Goal: Information Seeking & Learning: Check status

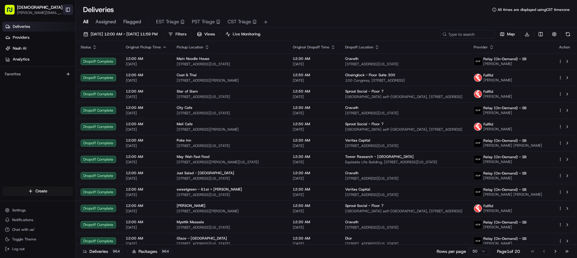
click at [67, 7] on button "Toggle Sidebar" at bounding box center [68, 10] width 10 height 10
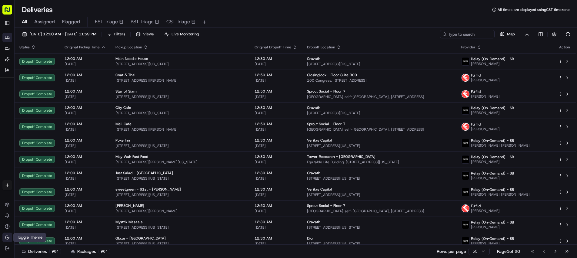
click at [8, 236] on icon at bounding box center [7, 237] width 5 height 5
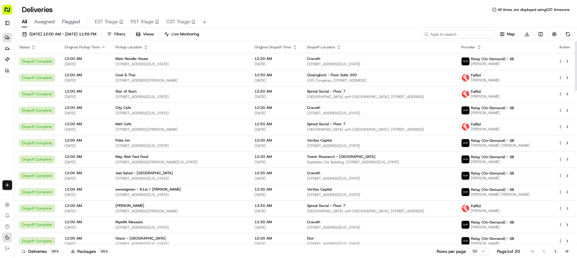
click at [471, 34] on input at bounding box center [458, 34] width 73 height 8
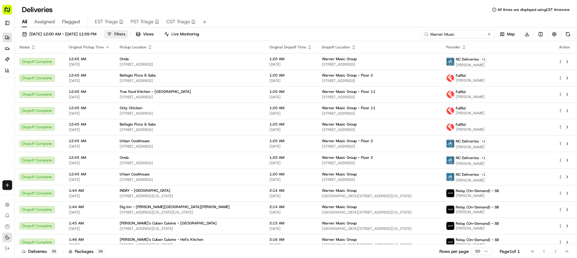
type input "Warner Music"
click at [128, 34] on button "Filters" at bounding box center [116, 34] width 24 height 8
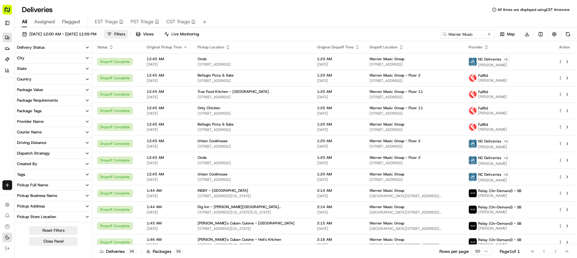
click at [38, 68] on button "State" at bounding box center [54, 69] width 78 height 10
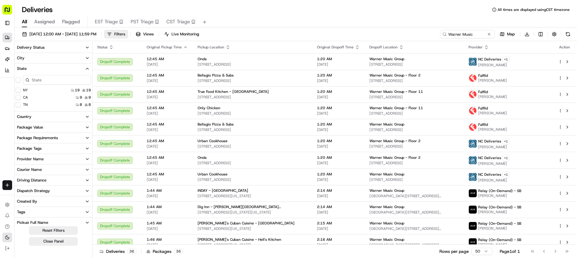
click at [38, 68] on button "State" at bounding box center [54, 69] width 78 height 10
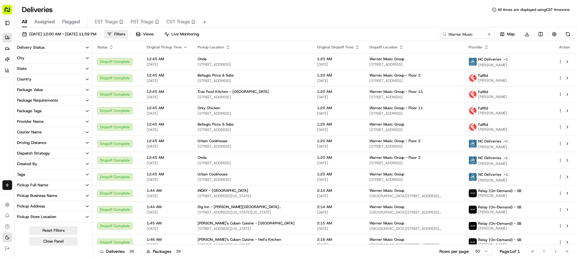
click at [45, 58] on button "City" at bounding box center [54, 58] width 78 height 10
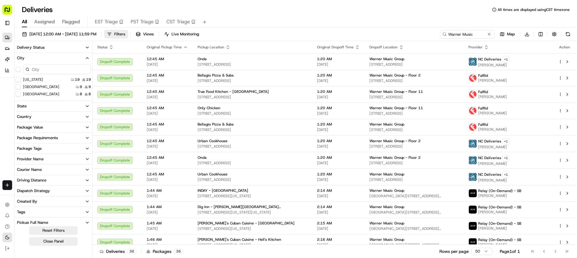
click at [17, 87] on Angeles "Los Angeles" at bounding box center [18, 87] width 5 height 5
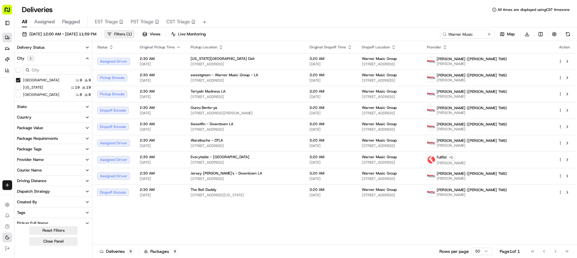
click at [132, 32] on span "Filters ( 1 )" at bounding box center [123, 34] width 18 height 5
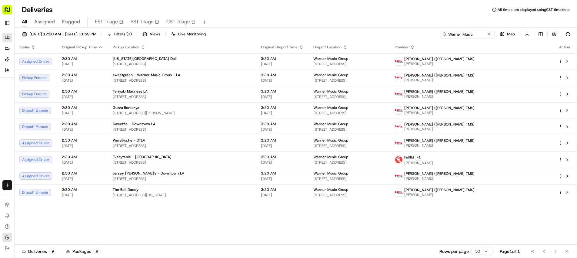
click at [415, 48] on icon "button" at bounding box center [412, 47] width 5 height 5
click at [486, 71] on button "Courier Name (A-Z)" at bounding box center [486, 71] width 41 height 7
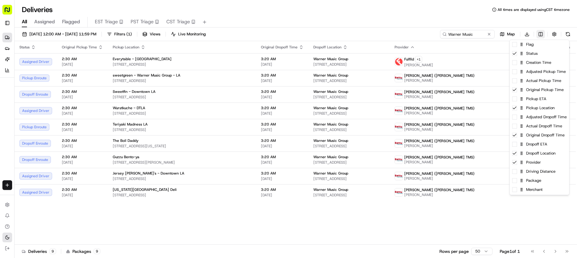
click at [540, 33] on html "Sharebite a.trivino@sharebite.com Toggle Sidebar Deliveries Providers Nash AI A…" at bounding box center [288, 129] width 577 height 258
click at [520, 184] on div "Package" at bounding box center [538, 180] width 59 height 9
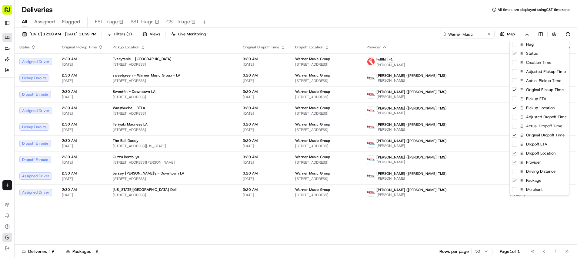
click at [410, 19] on html "Sharebite a.trivino@sharebite.com Toggle Sidebar Deliveries Providers Nash AI A…" at bounding box center [288, 129] width 577 height 258
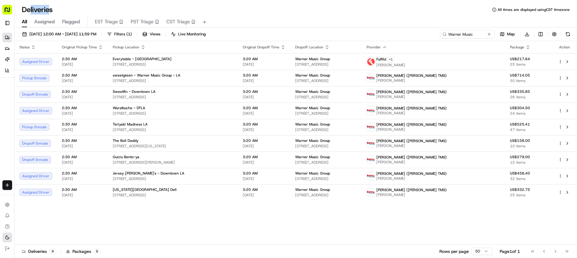
drag, startPoint x: 29, startPoint y: 4, endPoint x: 49, endPoint y: 9, distance: 20.0
click at [49, 9] on div "Deliveries All times are displayed using CST timezone All Assigned Flagged EST …" at bounding box center [296, 129] width 562 height 258
click at [63, 11] on div "Deliveries All times are displayed using CST timezone" at bounding box center [296, 10] width 562 height 10
click at [7, 10] on rect "button" at bounding box center [7, 10] width 10 height 10
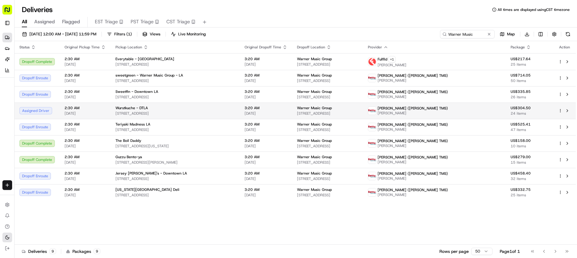
click at [203, 117] on td "Wurstkuche - DTLA 800 E 3rd St, Los Angeles, CA 90013, USA" at bounding box center [175, 111] width 129 height 16
click at [124, 112] on span "[STREET_ADDRESS]" at bounding box center [174, 113] width 119 height 5
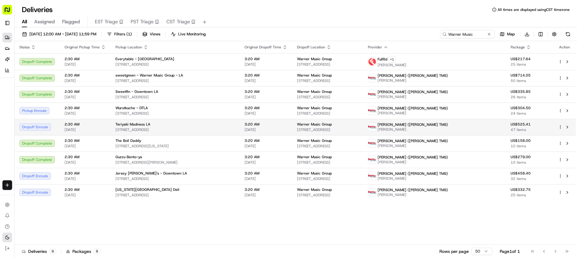
click at [179, 121] on td "Teriyaki Madness LA 1120 W 6th St, Los Angeles, CA 90017, USA" at bounding box center [175, 127] width 129 height 16
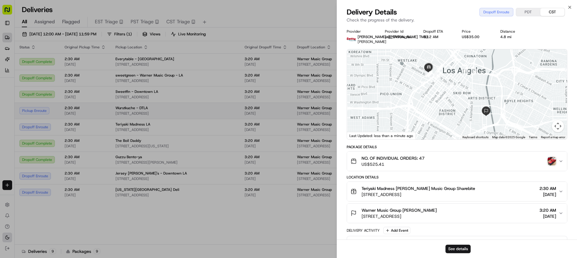
drag, startPoint x: 177, startPoint y: 108, endPoint x: 156, endPoint y: 109, distance: 20.3
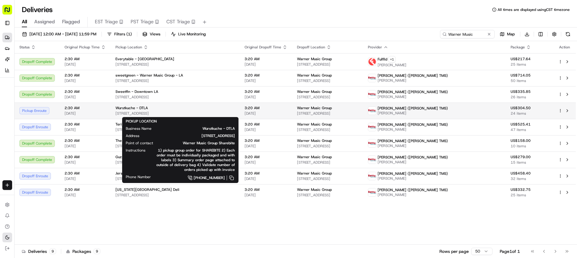
click at [156, 109] on div "Wurstkuche - DTLA" at bounding box center [174, 108] width 119 height 5
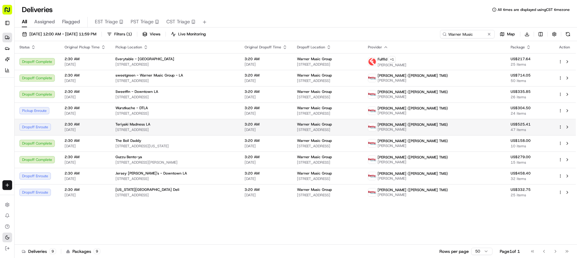
drag, startPoint x: 231, startPoint y: 107, endPoint x: 206, endPoint y: 125, distance: 31.7
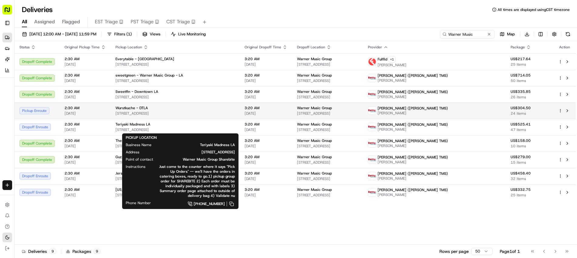
drag, startPoint x: 206, startPoint y: 125, endPoint x: 178, endPoint y: 110, distance: 31.7
click at [178, 110] on div "Wurstkuche - DTLA" at bounding box center [174, 108] width 119 height 5
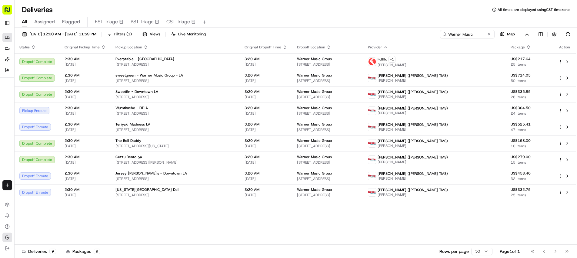
click at [175, 131] on span "[STREET_ADDRESS]" at bounding box center [174, 130] width 119 height 5
click at [152, 113] on span "[STREET_ADDRESS]" at bounding box center [174, 113] width 119 height 5
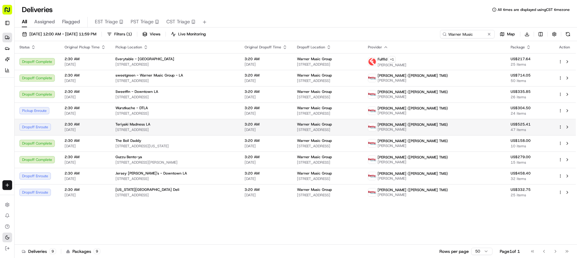
click at [197, 128] on span "[STREET_ADDRESS]" at bounding box center [174, 130] width 119 height 5
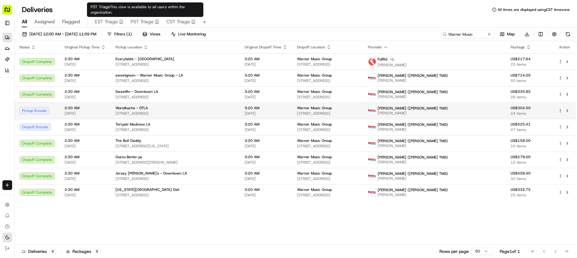
click at [132, 109] on span "Wurstkuche - DTLA" at bounding box center [131, 108] width 32 height 5
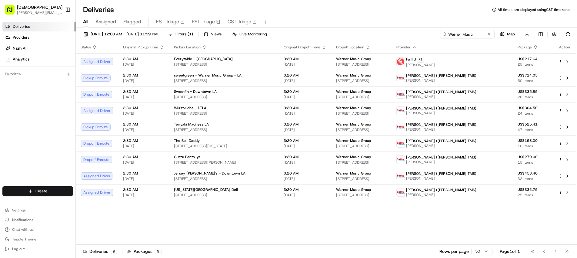
click at [68, 8] on button "Toggle Sidebar" at bounding box center [68, 10] width 10 height 10
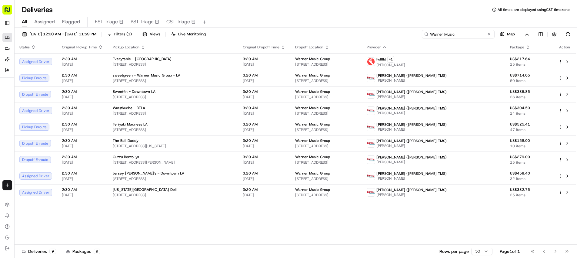
click at [469, 37] on input "Warner Music" at bounding box center [458, 34] width 73 height 8
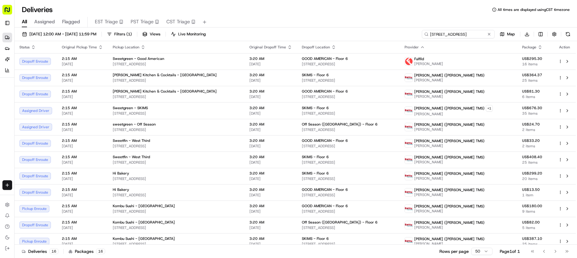
type input "[STREET_ADDRESS]"
